Goal: Transaction & Acquisition: Book appointment/travel/reservation

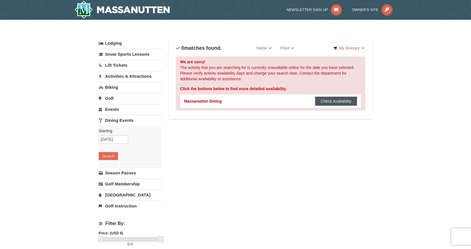
click at [325, 99] on button "Check Availability" at bounding box center [336, 101] width 42 height 9
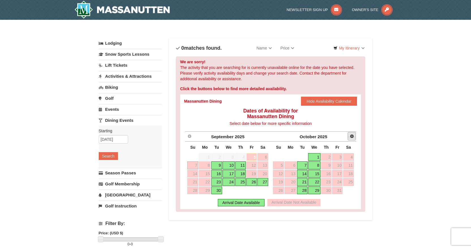
click at [353, 137] on span "Next" at bounding box center [351, 136] width 5 height 5
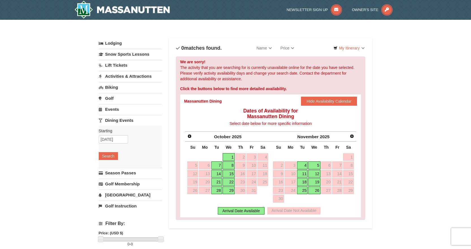
click at [314, 164] on link "5" at bounding box center [314, 165] width 12 height 8
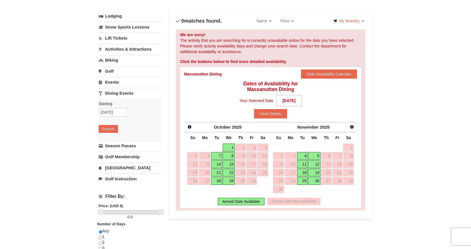
scroll to position [28, 0]
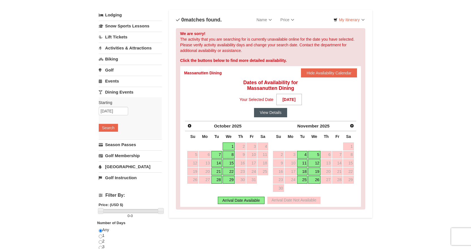
click at [273, 113] on button "View Details" at bounding box center [270, 112] width 33 height 9
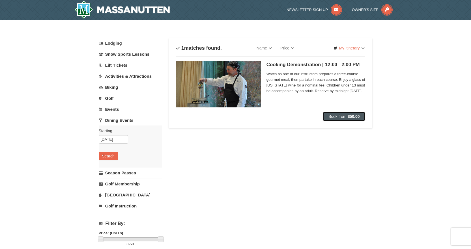
click at [331, 115] on span "Book from" at bounding box center [337, 116] width 18 height 5
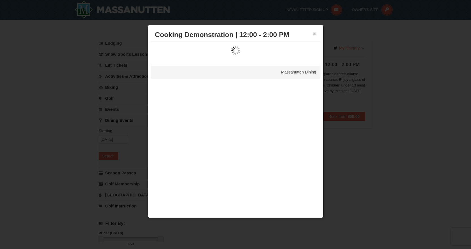
click at [315, 35] on button "×" at bounding box center [314, 34] width 3 height 6
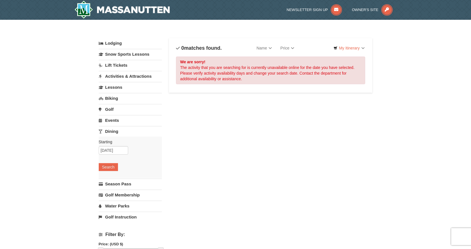
select select "9"
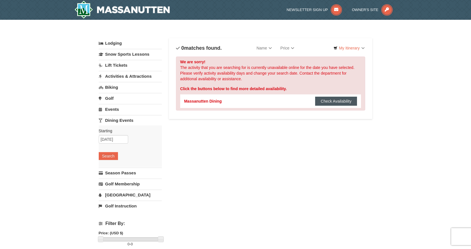
click at [330, 100] on button "Check Availability" at bounding box center [336, 101] width 42 height 9
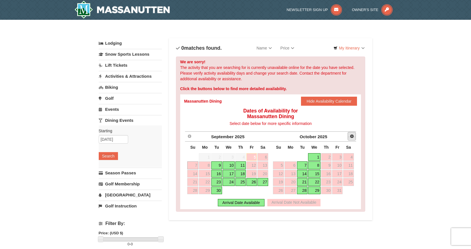
click at [351, 135] on span "Next" at bounding box center [351, 136] width 5 height 5
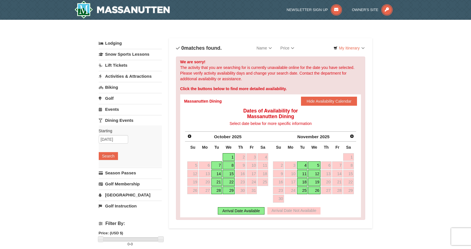
click at [300, 165] on link "4" at bounding box center [302, 165] width 10 height 8
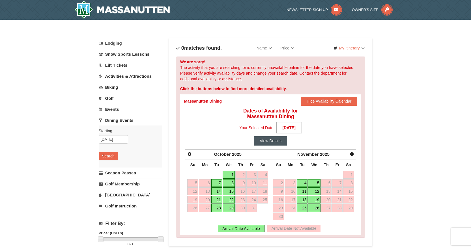
click at [264, 139] on button "View Details" at bounding box center [270, 140] width 33 height 9
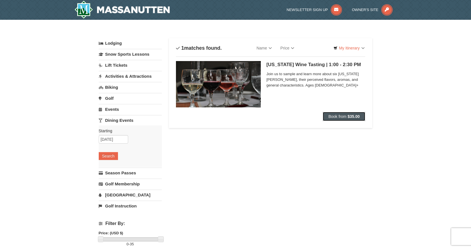
click at [341, 117] on span "Book from" at bounding box center [337, 116] width 18 height 5
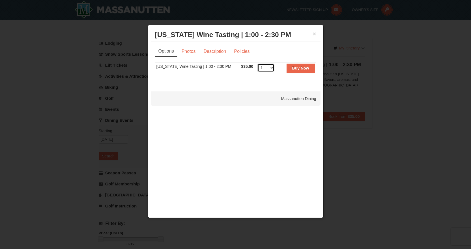
click at [269, 69] on select "1 2 3 4 5 6 7 8 9 10 11 12 13 14 15 16 17 18 19 20 21 22 23 24 25 26 27 28 29 3…" at bounding box center [265, 68] width 17 height 8
select select "2"
click at [257, 64] on select "1 2 3 4 5 6 7 8 9 10 11 12 13 14 15 16 17 18 19 20 21 22 23 24 25 26 27 28 29 3…" at bounding box center [265, 68] width 17 height 8
click at [298, 67] on strong "Buy Now" at bounding box center [300, 68] width 17 height 5
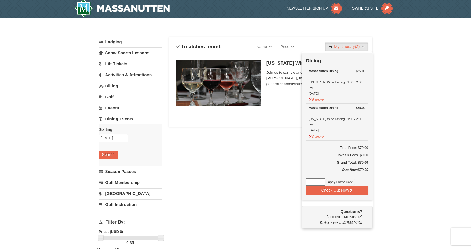
scroll to position [2, 0]
